Goal: Information Seeking & Learning: Learn about a topic

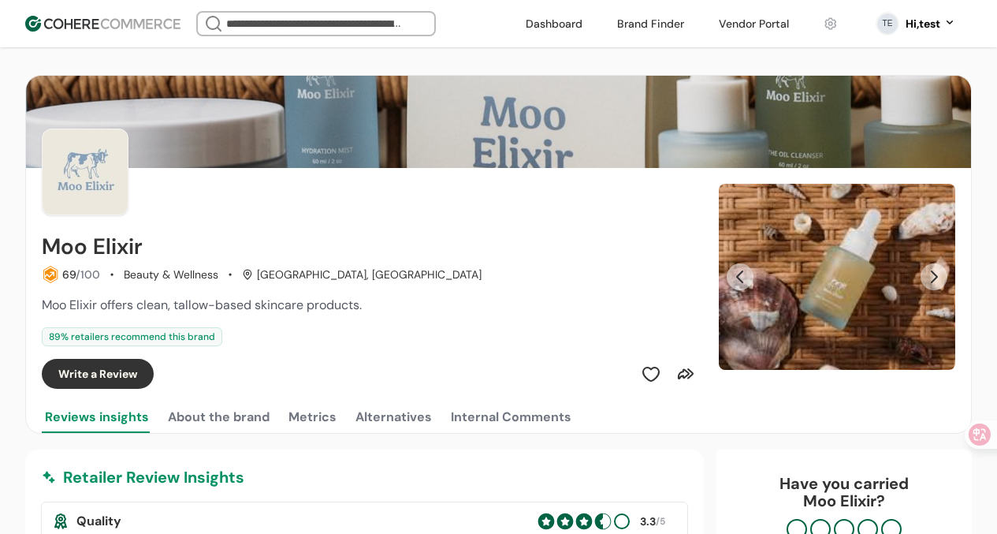
scroll to position [13, 0]
click at [106, 247] on h2 "Moo Elixir" at bounding box center [92, 246] width 101 height 25
